Goal: Information Seeking & Learning: Learn about a topic

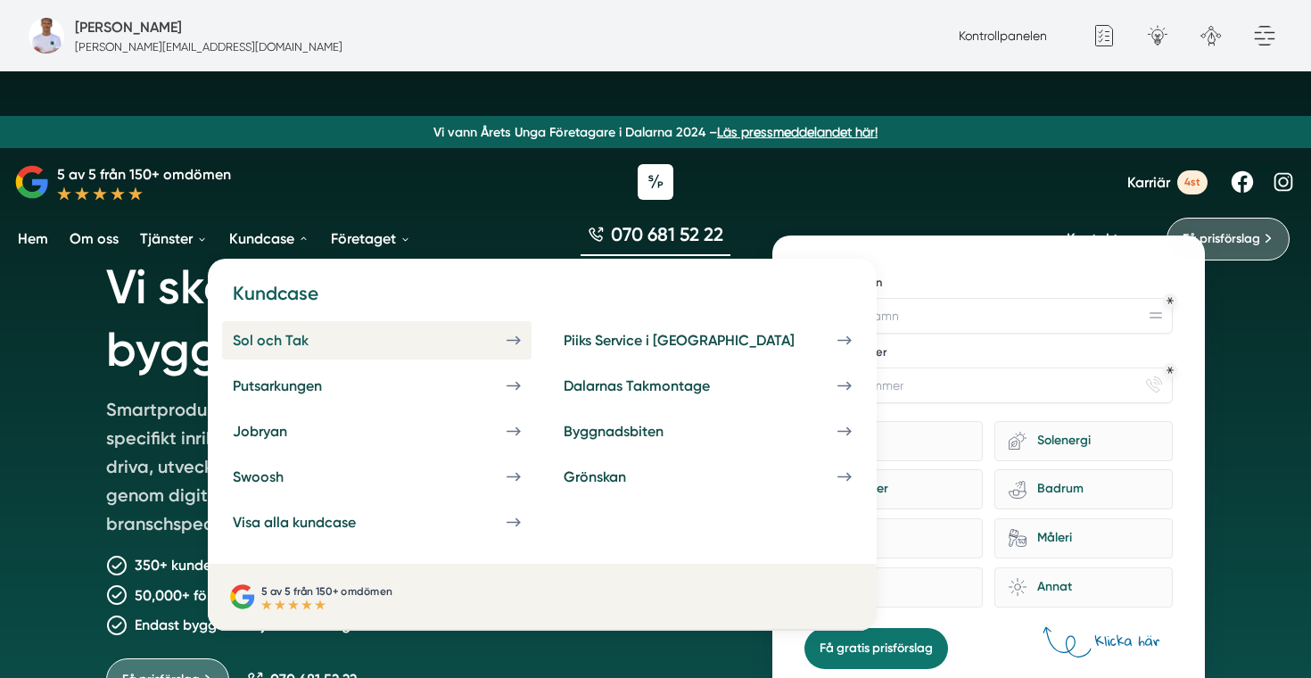
click at [278, 349] on link "Sol och Tak" at bounding box center [376, 340] width 309 height 38
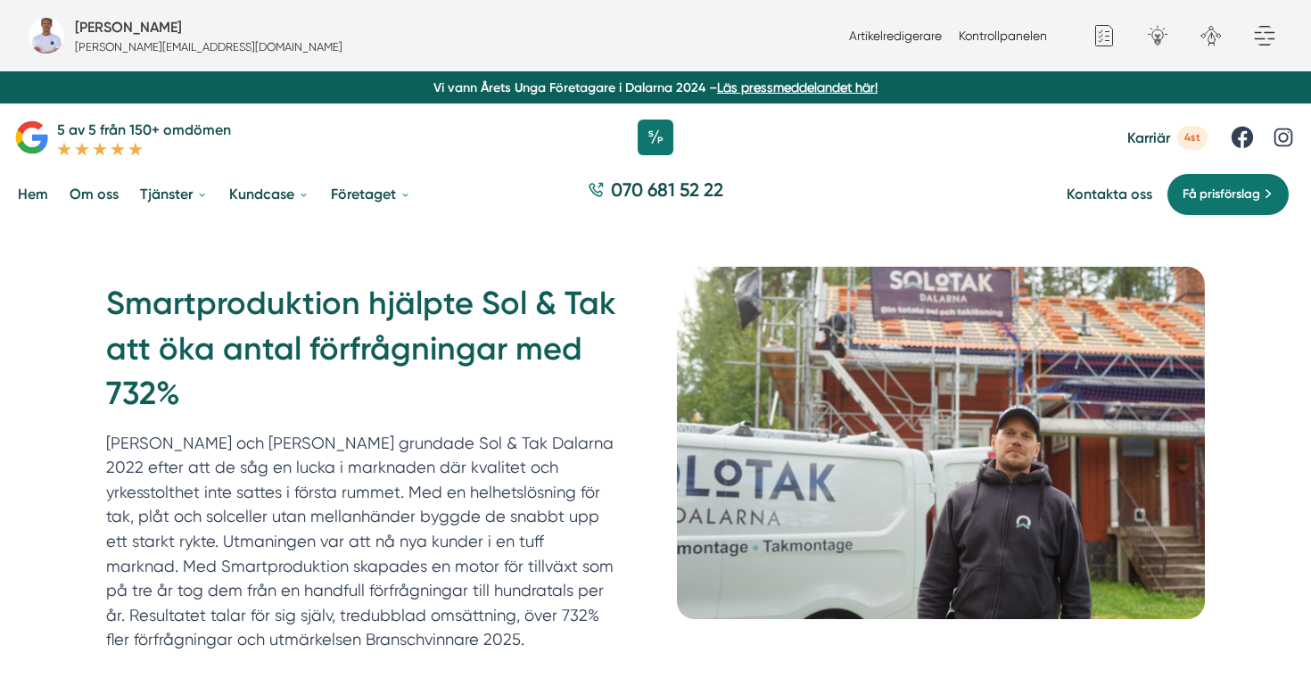
click at [307, 300] on h1 "Smartproduktion hjälpte Sol & Tak att öka antal förfrågningar med 732%" at bounding box center [370, 355] width 528 height 149
drag, startPoint x: 120, startPoint y: 295, endPoint x: 193, endPoint y: 391, distance: 119.7
click at [193, 391] on h1 "Smartproduktion hjälpte Sol & Tak att öka antal förfrågningar med 732%" at bounding box center [370, 355] width 528 height 149
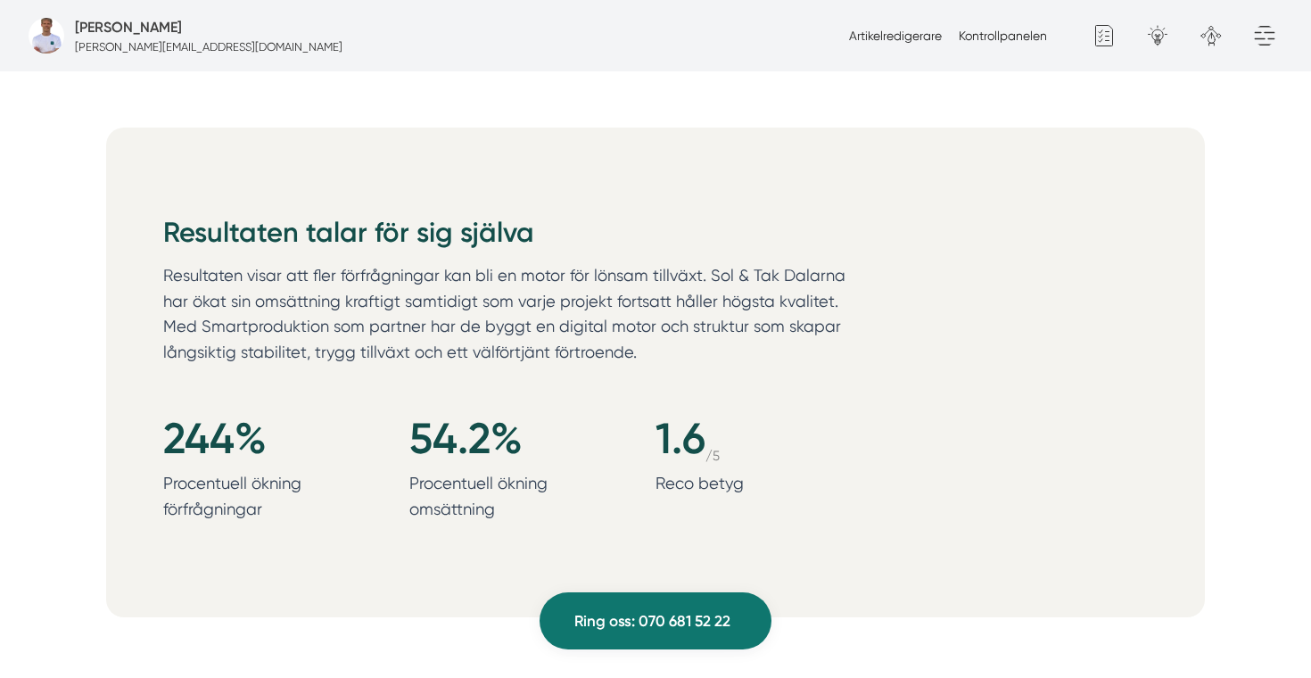
scroll to position [1890, 0]
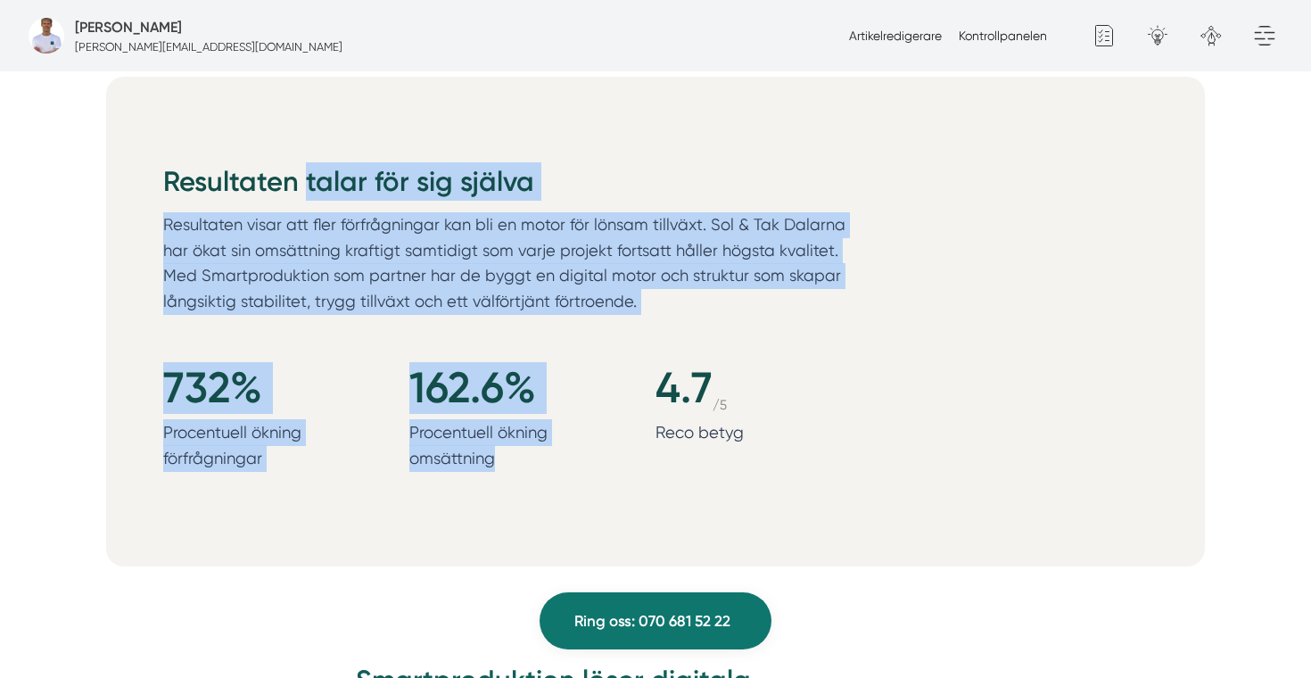
drag, startPoint x: 609, startPoint y: 448, endPoint x: 146, endPoint y: 160, distance: 545.0
click at [146, 159] on div "Resultaten talar för sig själva Resultaten visar att fler förfrågningar kan bli…" at bounding box center [655, 321] width 1098 height 489
copy div "Resultaten talar för sig själva Resultaten visar att fler förfrågningar kan bli…"
